Goal: Navigation & Orientation: Find specific page/section

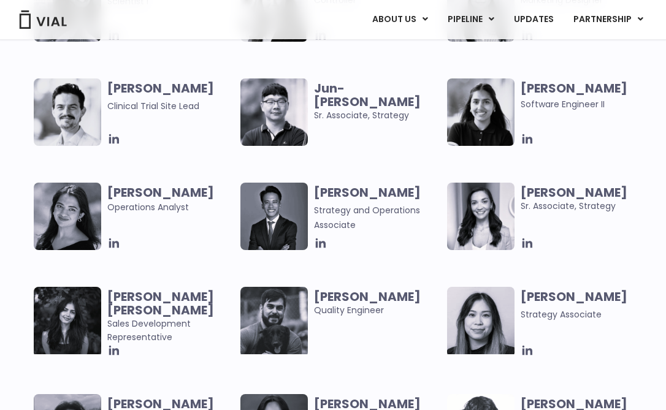
click at [373, 151] on div "Mehtab Bhinder User Experience Researcher Paolo Castro Software Engineer Ritu R…" at bounding box center [344, 80] width 620 height 628
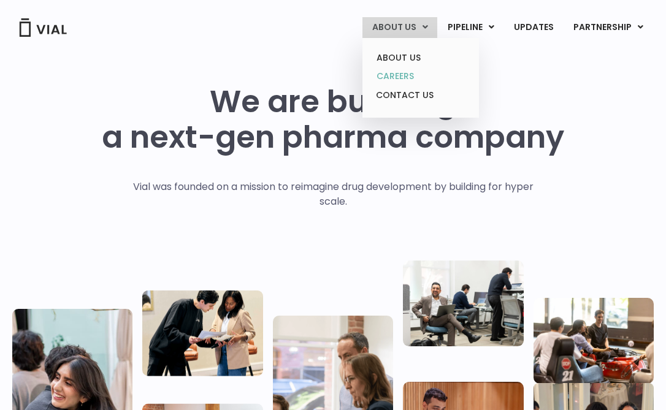
click at [406, 74] on link "CAREERS" at bounding box center [419, 76] width 107 height 19
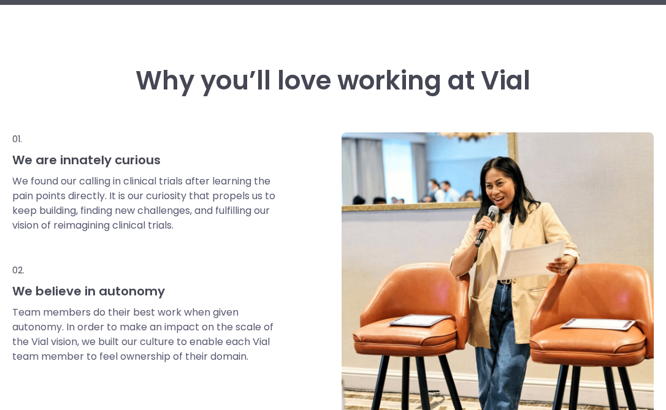
scroll to position [202, 0]
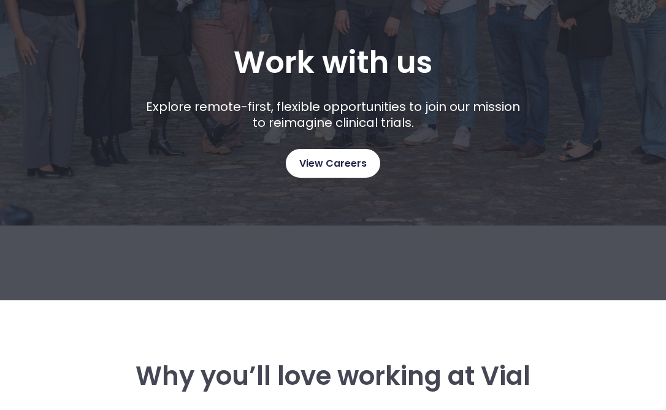
click at [329, 177] on link "View Careers" at bounding box center [333, 163] width 94 height 29
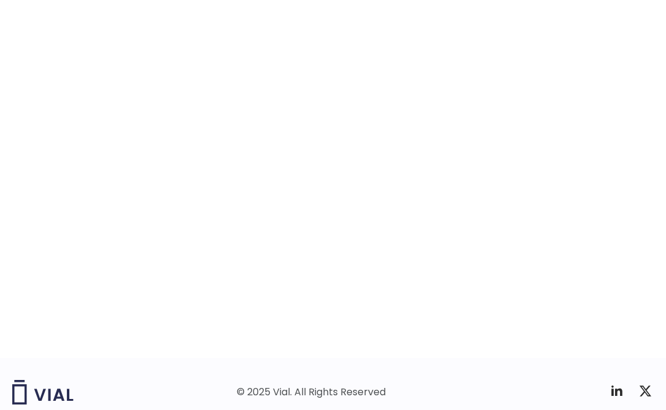
scroll to position [1938, 0]
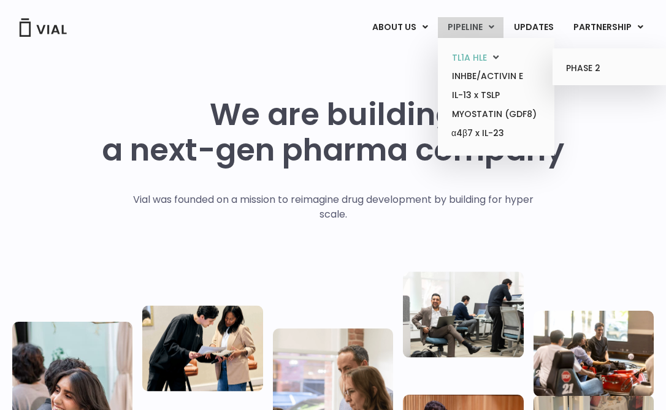
click at [484, 51] on link "TL1A HLE" at bounding box center [495, 57] width 107 height 19
click at [612, 80] on ul "PHASE 2" at bounding box center [610, 66] width 116 height 37
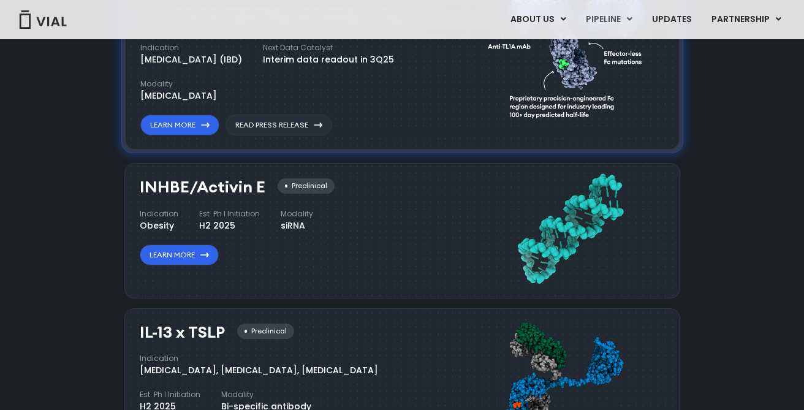
scroll to position [879, 0]
